Goal: Transaction & Acquisition: Purchase product/service

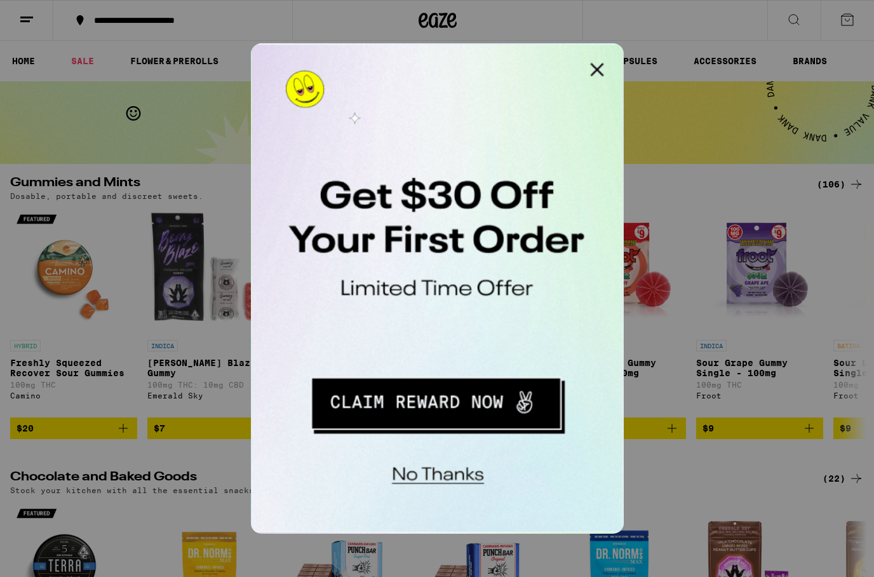
click at [346, 251] on button "No thanks" at bounding box center [334, 249] width 93 height 26
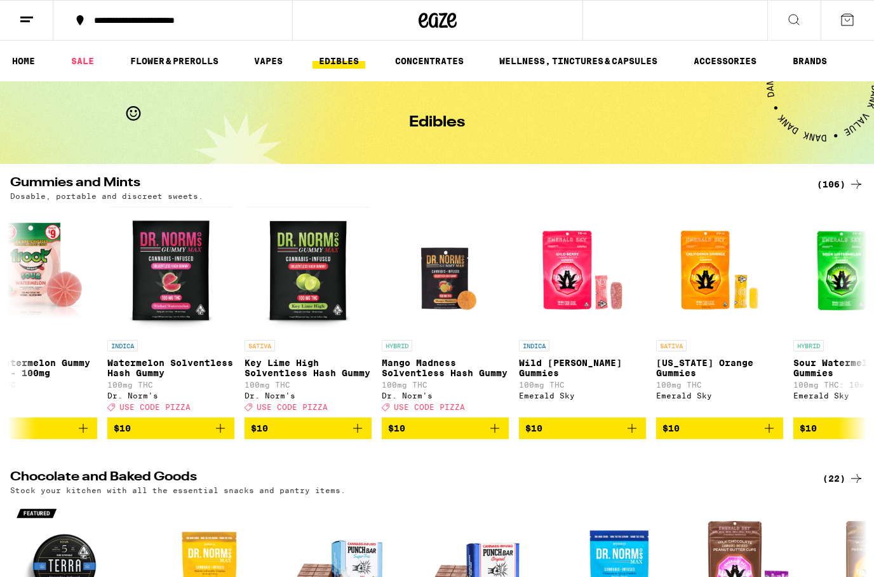
click at [793, 20] on icon at bounding box center [793, 19] width 15 height 15
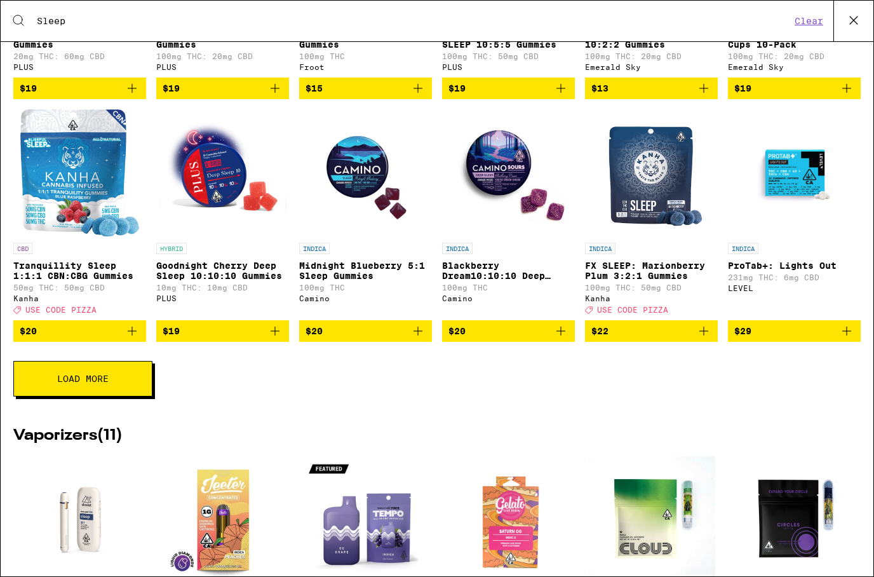
scroll to position [228, 0]
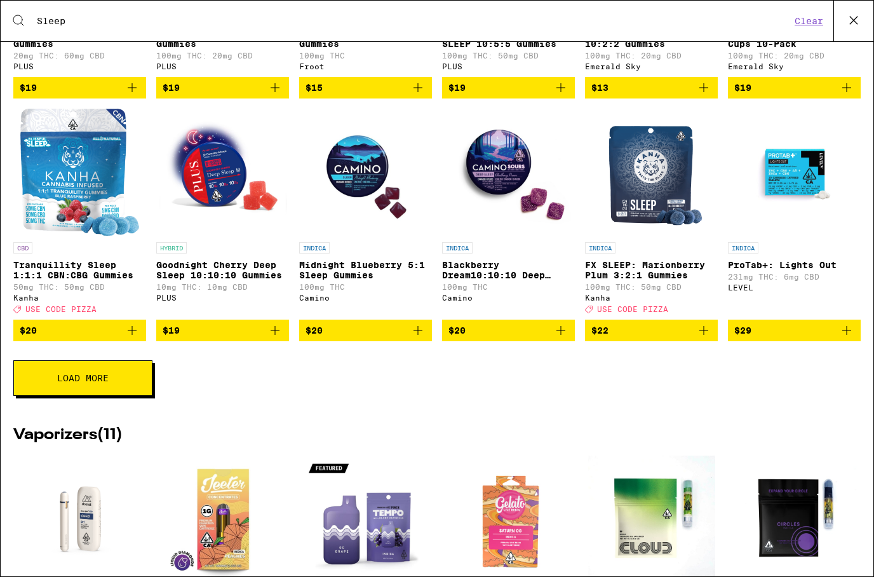
type input "Sleep"
click at [663, 178] on img "Open page for FX SLEEP: Marionberry Plum 3:2:1 Gummies from Kanha" at bounding box center [651, 172] width 106 height 127
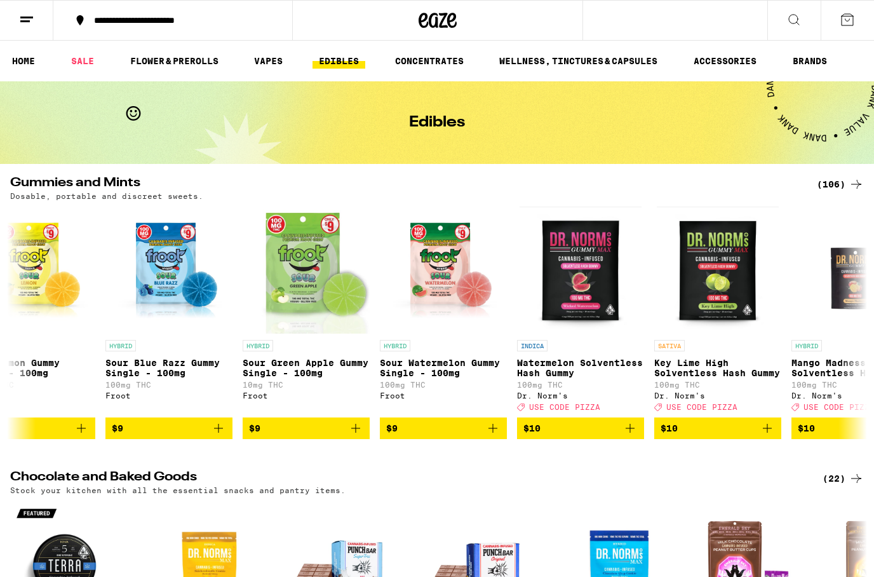
click at [847, 184] on div "(106)" at bounding box center [840, 184] width 47 height 15
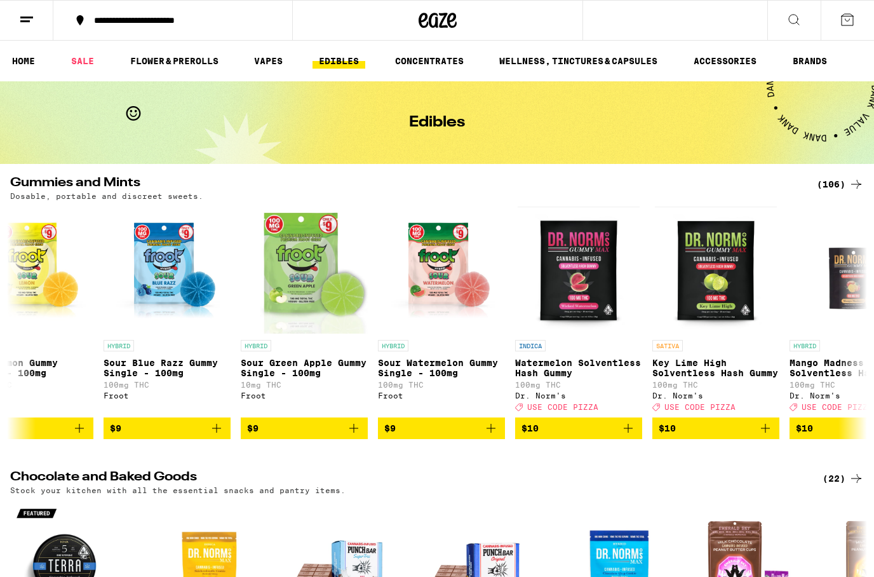
scroll to position [0, 868]
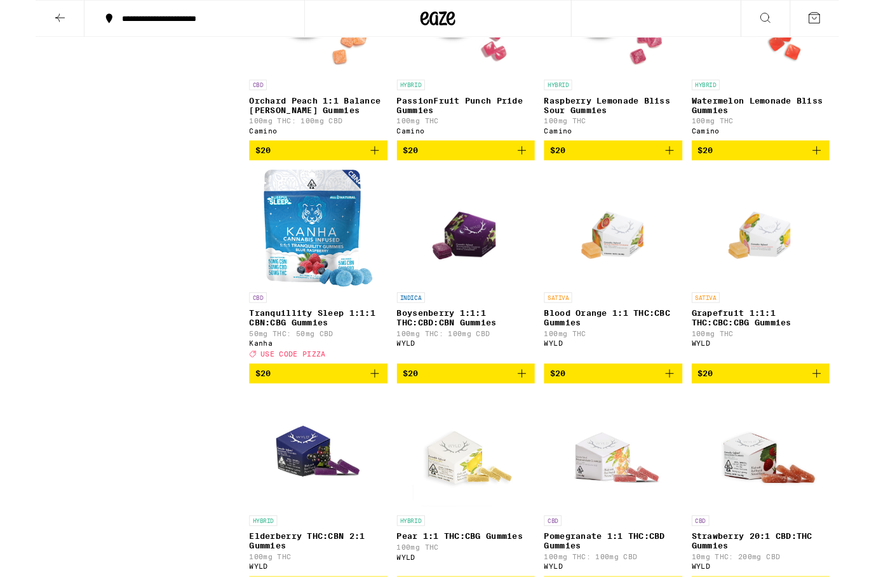
scroll to position [4203, 0]
click at [291, 311] on img "Open page for Tranquillity Sleep 1:1:1 CBN:CBG Gummies from Kanha" at bounding box center [307, 247] width 118 height 127
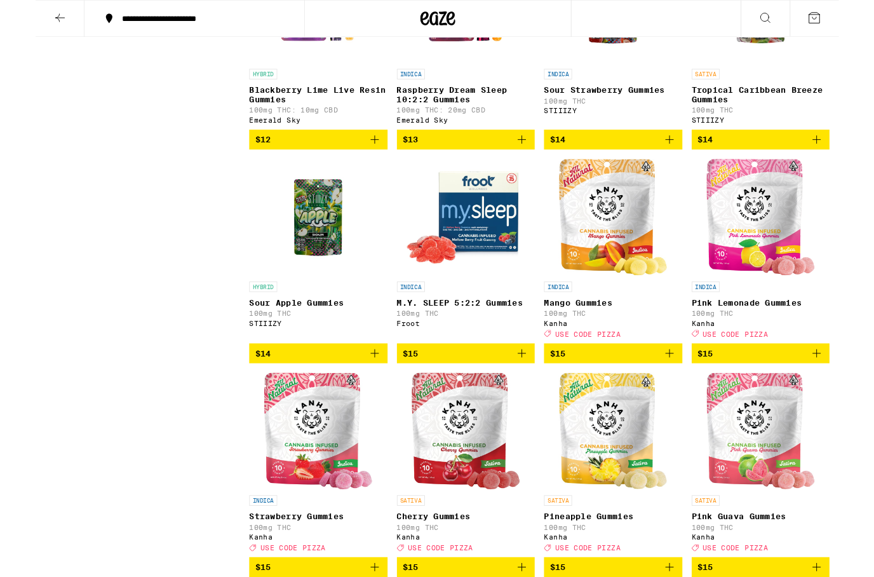
scroll to position [1420, 0]
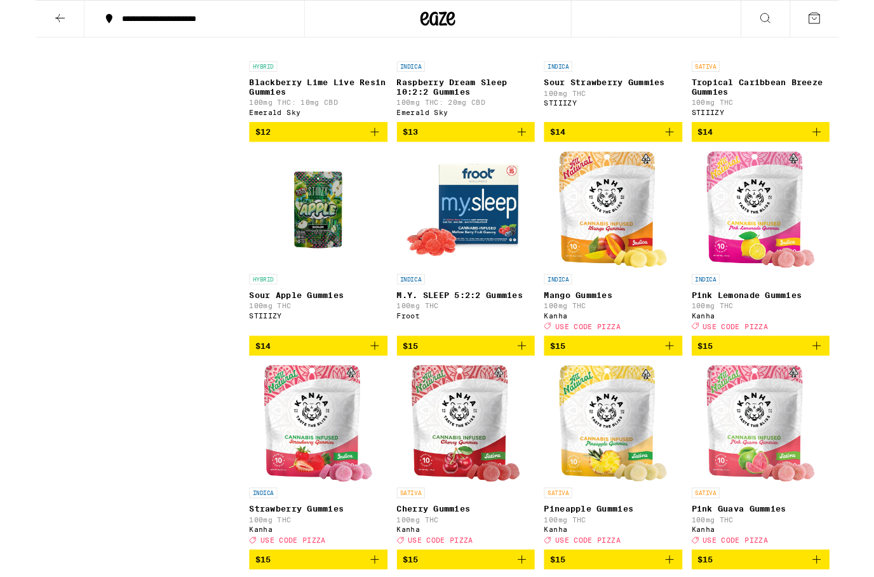
click at [486, 291] on img "Open page for M.Y. SLEEP 5:2:2 Gummies from Froot" at bounding box center [468, 227] width 135 height 127
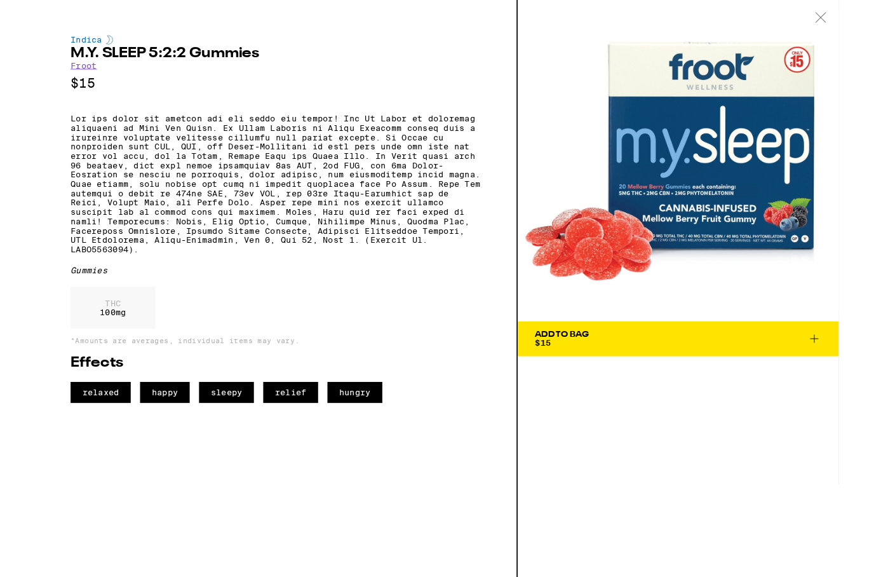
scroll to position [1471, 0]
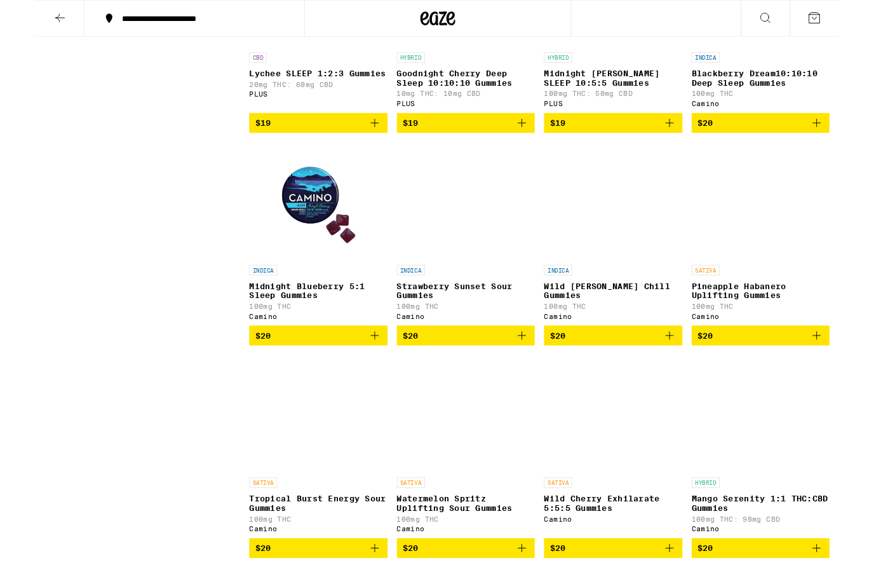
scroll to position [3540, 0]
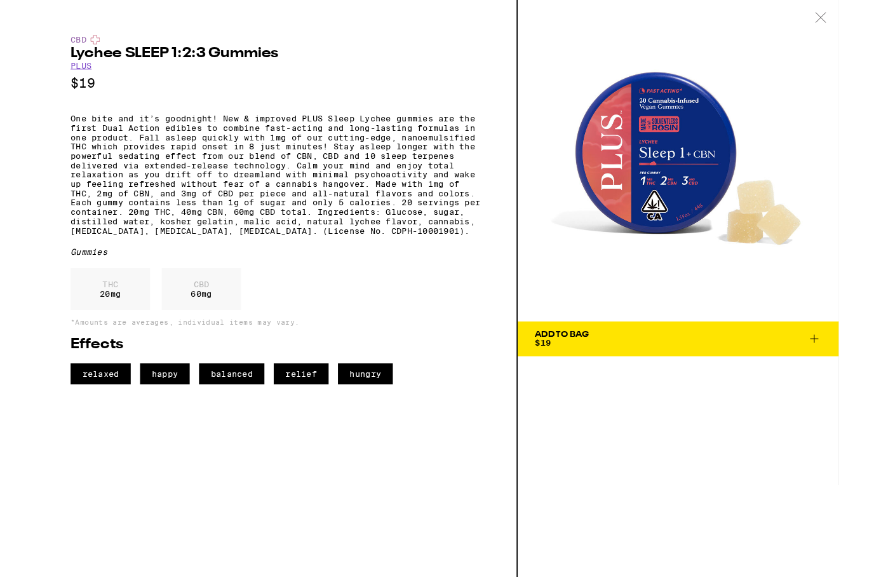
scroll to position [3590, 0]
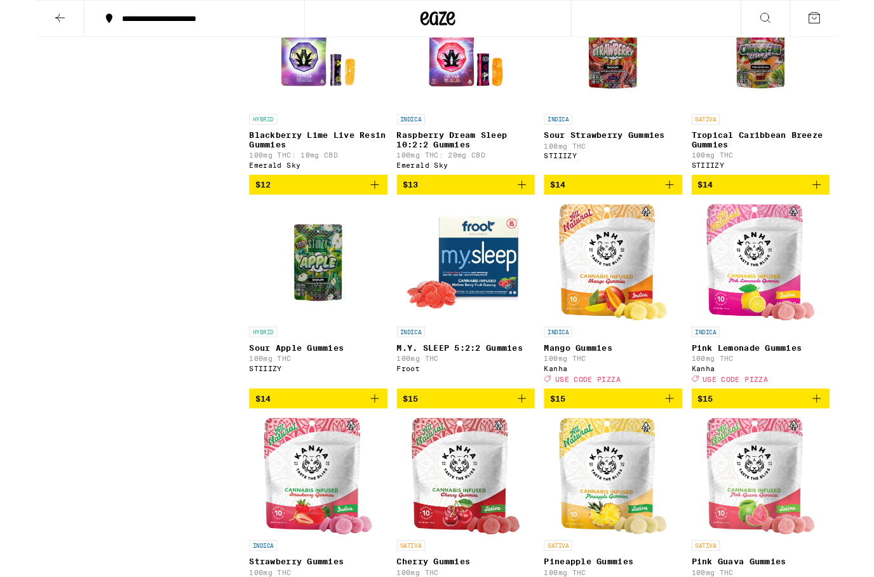
scroll to position [1363, 0]
